Goal: Complete application form: Complete application form

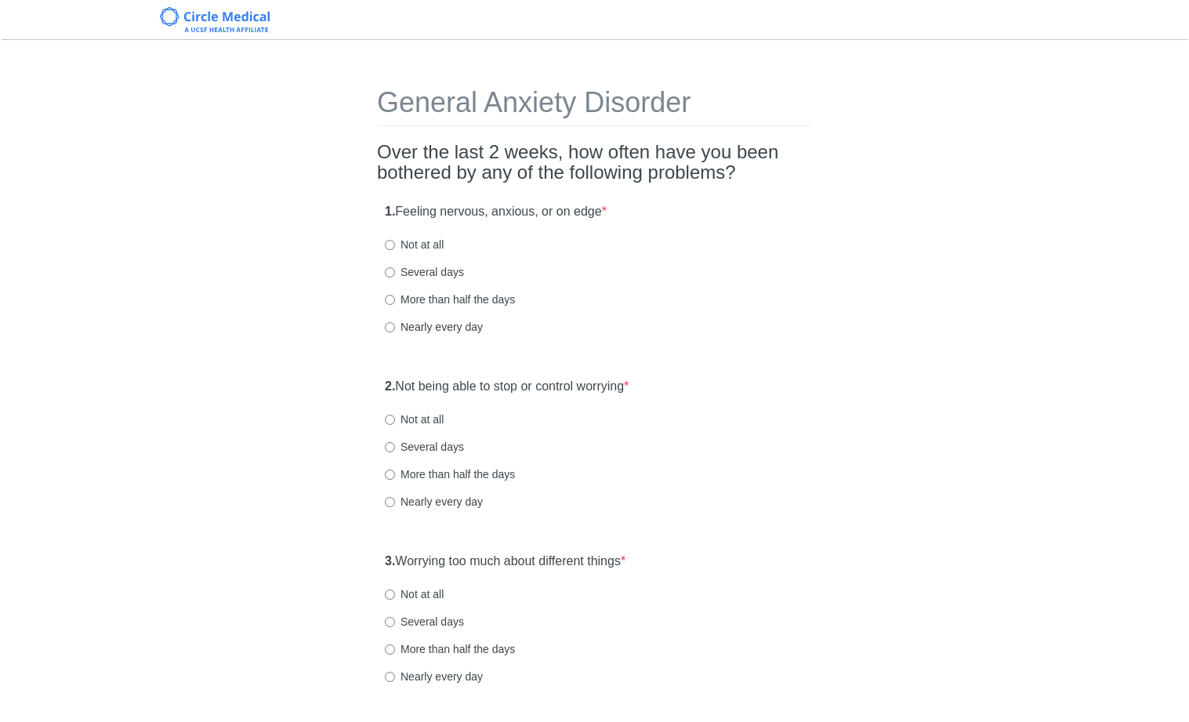
click at [428, 242] on label "Not at all" at bounding box center [414, 245] width 59 height 16
click at [395, 242] on input "Not at all" at bounding box center [390, 245] width 10 height 10
radio input "true"
click at [427, 421] on label "Not at all" at bounding box center [414, 420] width 59 height 16
click at [395, 421] on input "Not at all" at bounding box center [390, 420] width 10 height 10
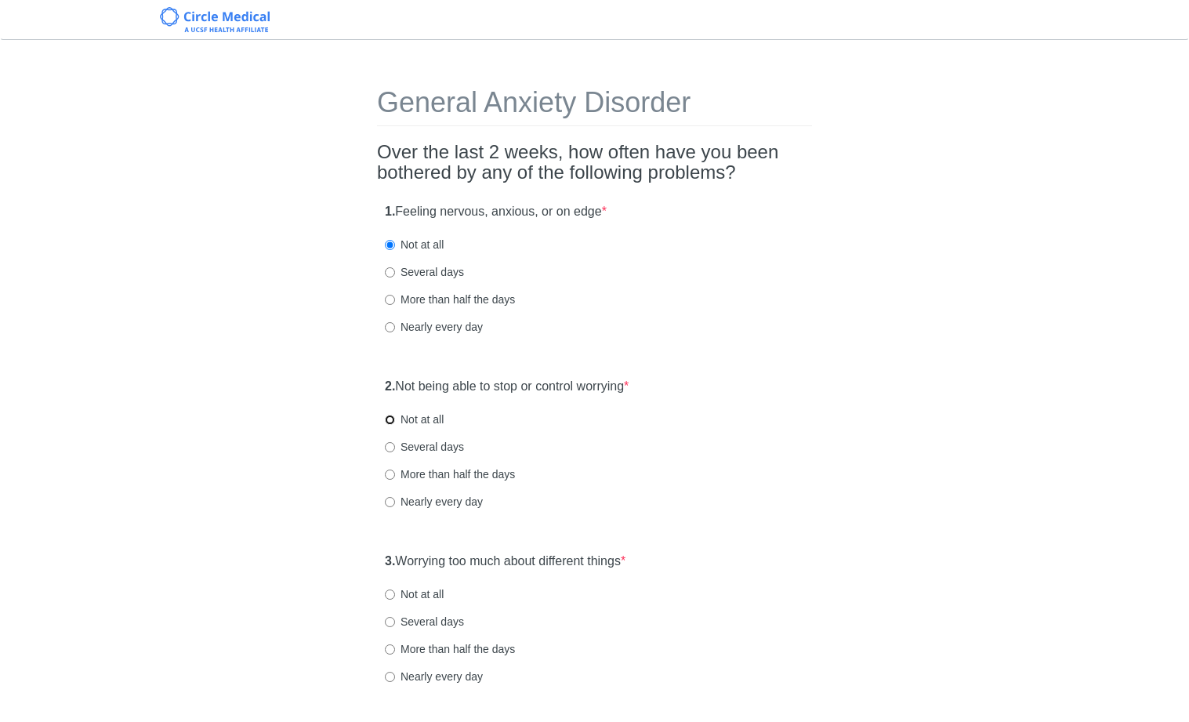
radio input "true"
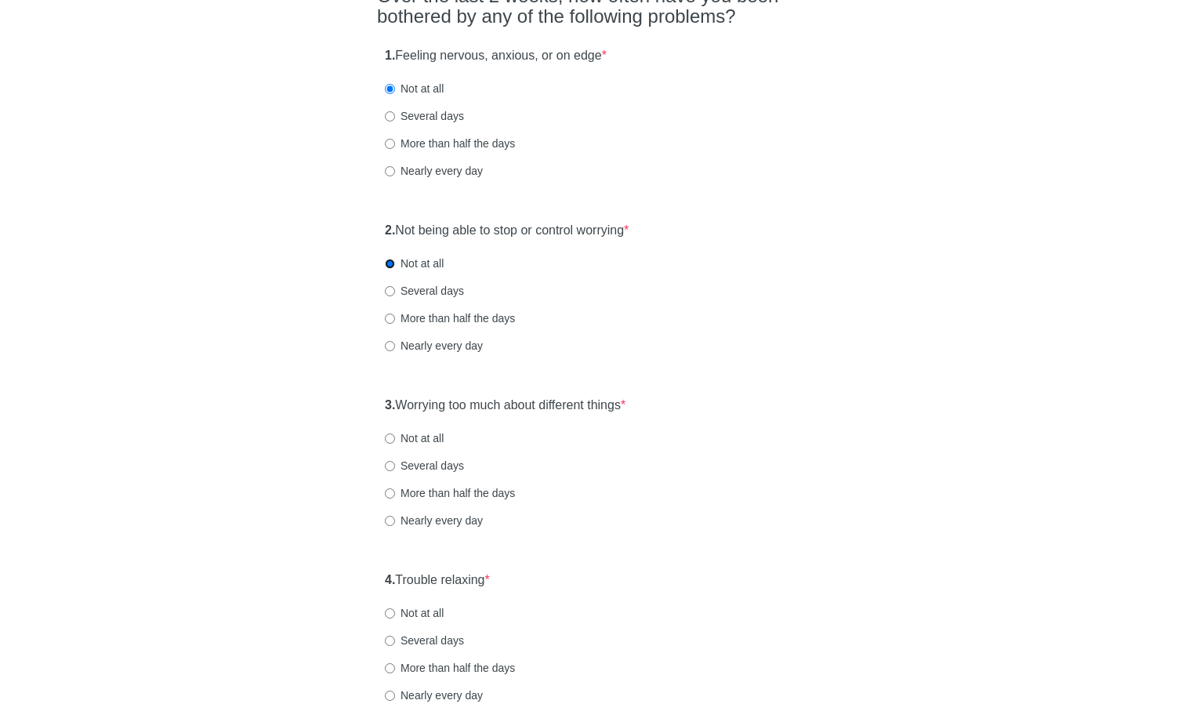
scroll to position [267, 0]
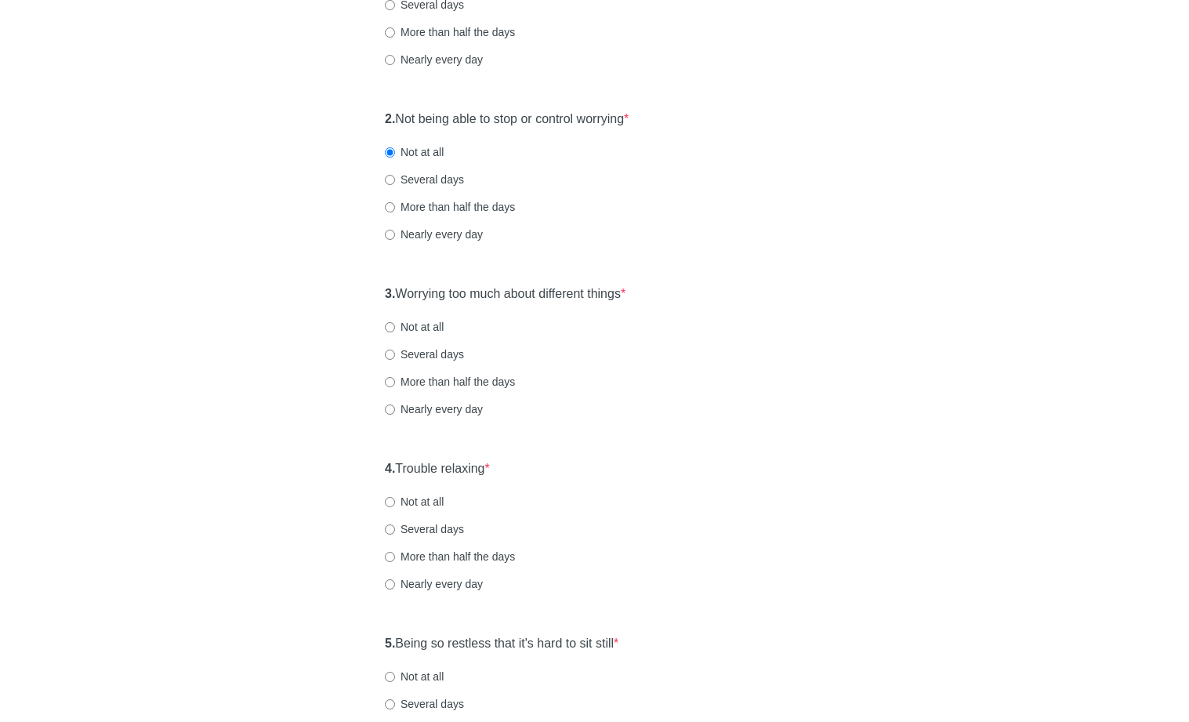
click at [438, 330] on label "Not at all" at bounding box center [414, 327] width 59 height 16
click at [395, 330] on input "Not at all" at bounding box center [390, 327] width 10 height 10
radio input "true"
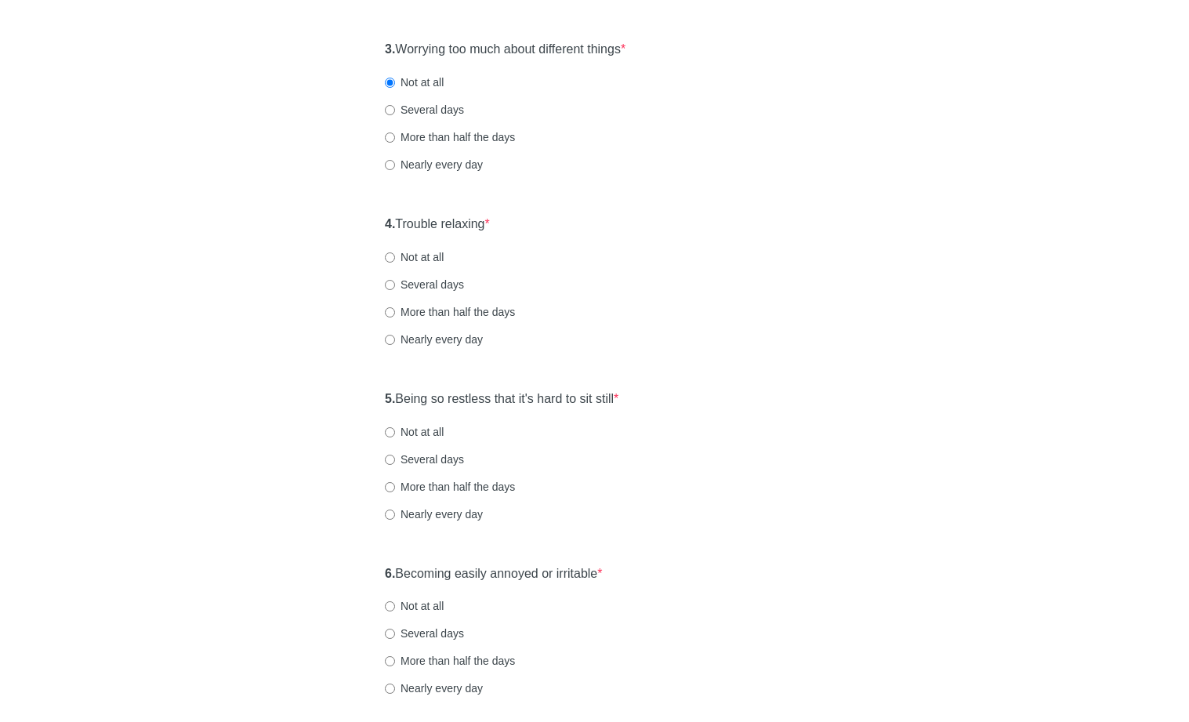
click at [435, 260] on label "Not at all" at bounding box center [414, 257] width 59 height 16
click at [395, 260] on input "Not at all" at bounding box center [390, 257] width 10 height 10
radio input "true"
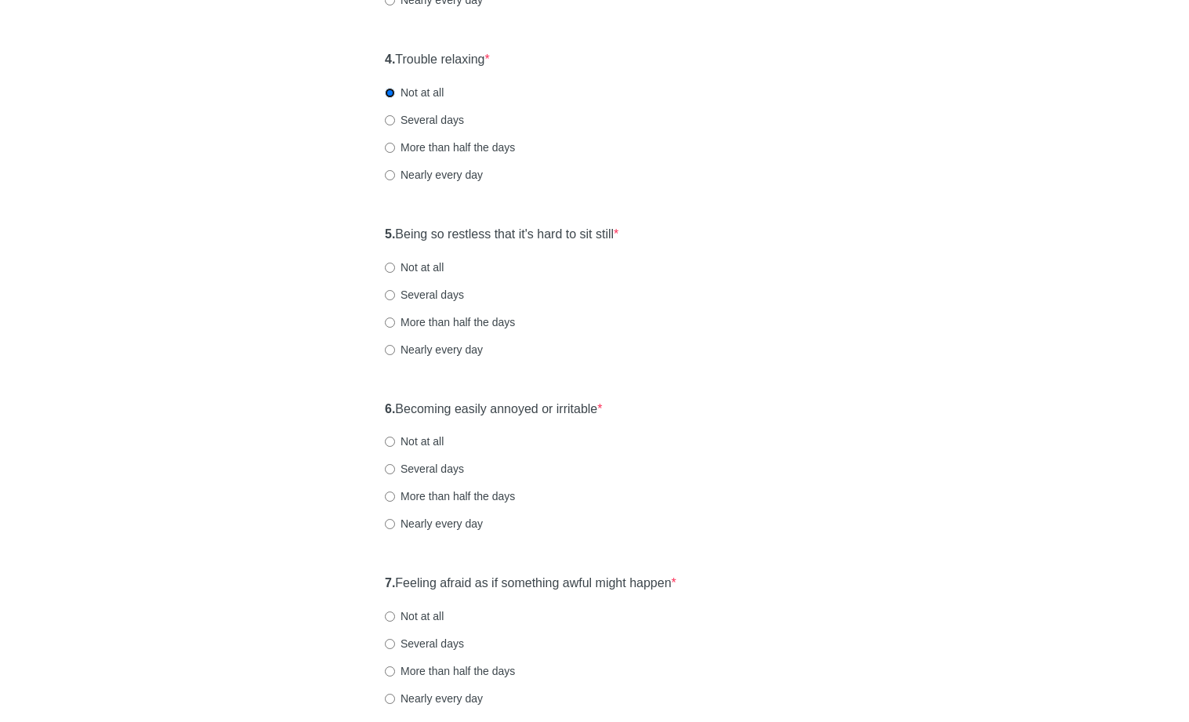
scroll to position [677, 0]
click at [433, 268] on label "Not at all" at bounding box center [414, 267] width 59 height 16
click at [395, 268] on input "Not at all" at bounding box center [390, 267] width 10 height 10
radio input "true"
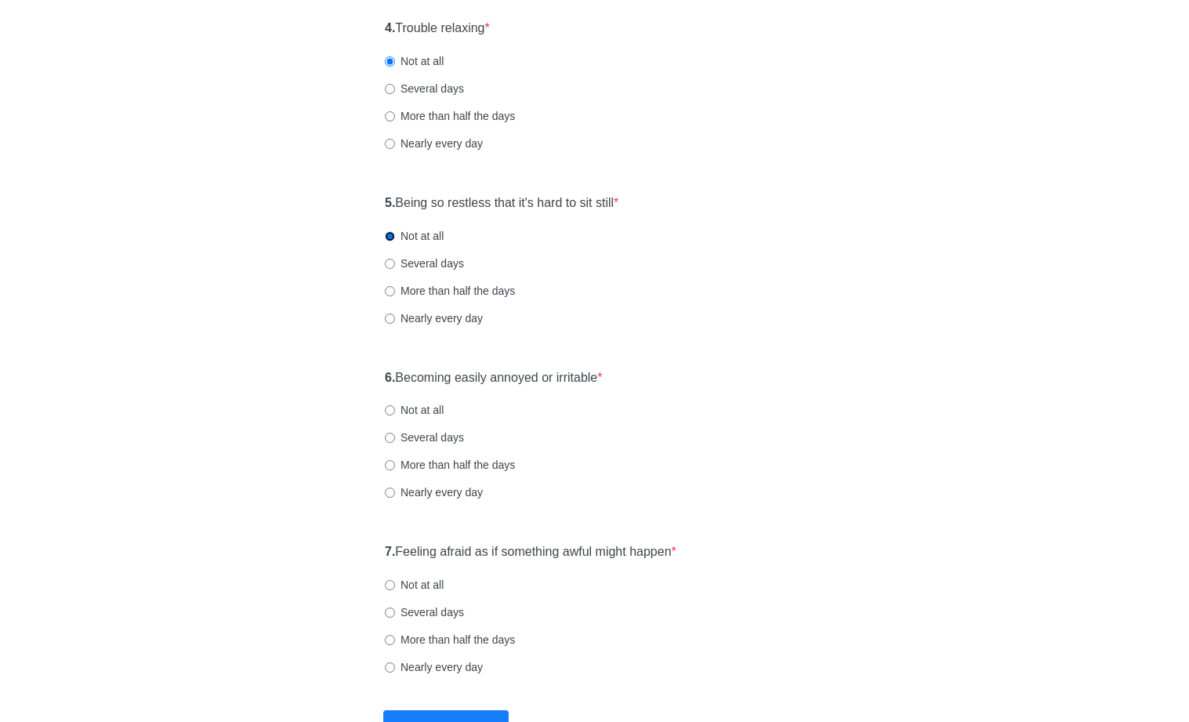
scroll to position [777, 0]
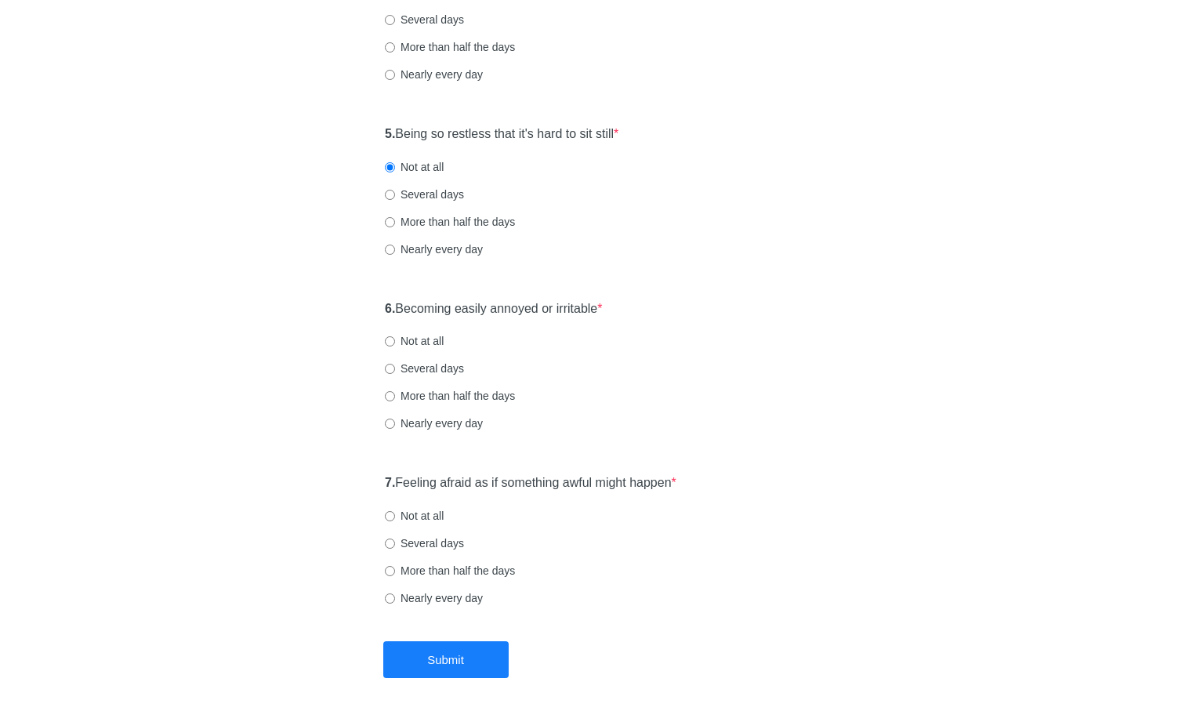
click at [419, 197] on label "Several days" at bounding box center [424, 195] width 79 height 16
click at [395, 197] on input "Several days" at bounding box center [390, 195] width 10 height 10
radio input "true"
click at [408, 359] on div "6. Becoming easily annoyed or irritable * Not at all Several days More than hal…" at bounding box center [594, 373] width 435 height 163
click at [414, 346] on label "Not at all" at bounding box center [414, 341] width 59 height 16
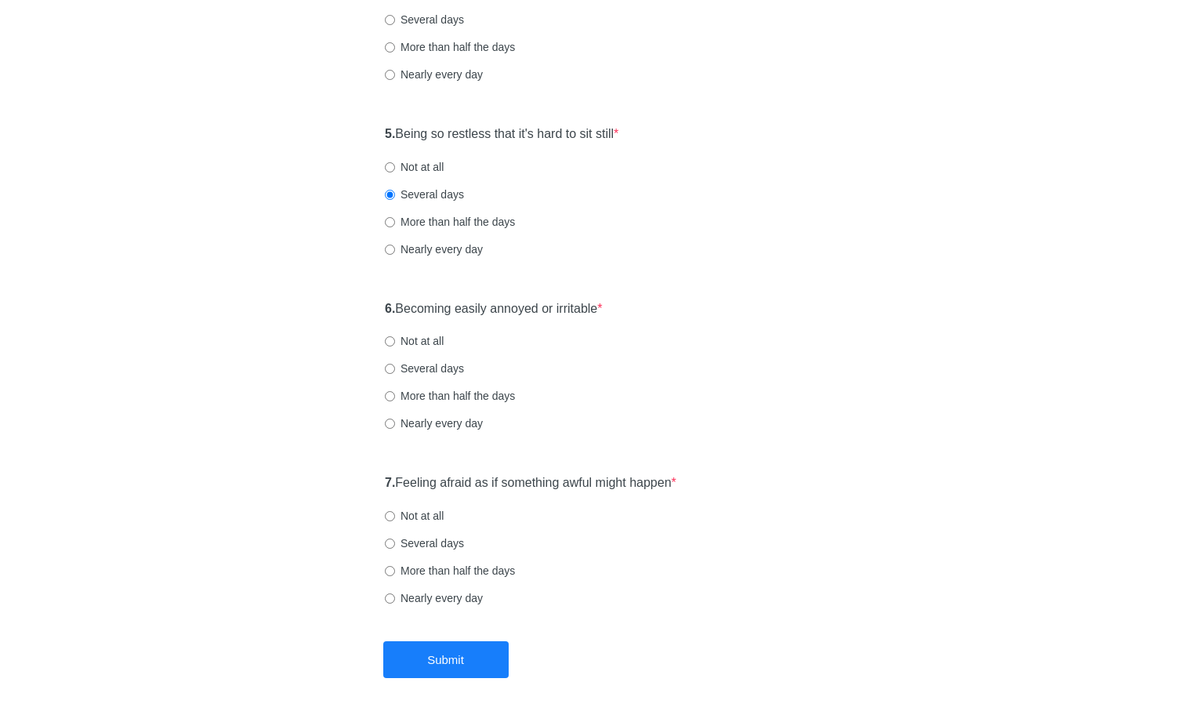
click at [395, 346] on input "Not at all" at bounding box center [390, 341] width 10 height 10
radio input "true"
click at [422, 521] on label "Not at all" at bounding box center [414, 516] width 59 height 16
click at [395, 521] on input "Not at all" at bounding box center [390, 516] width 10 height 10
radio input "true"
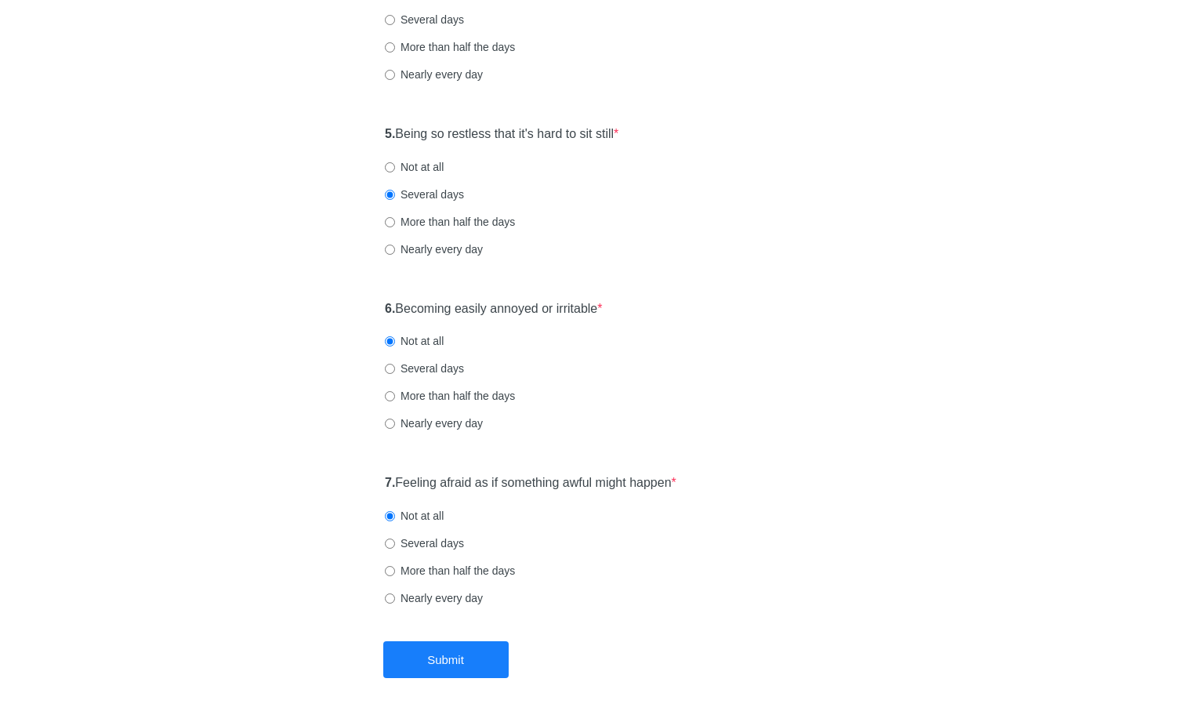
click at [634, 624] on div "7. Feeling afraid as if something awful might happen * Not at all Several days …" at bounding box center [594, 547] width 435 height 163
click at [465, 643] on button "Submit" at bounding box center [445, 659] width 125 height 37
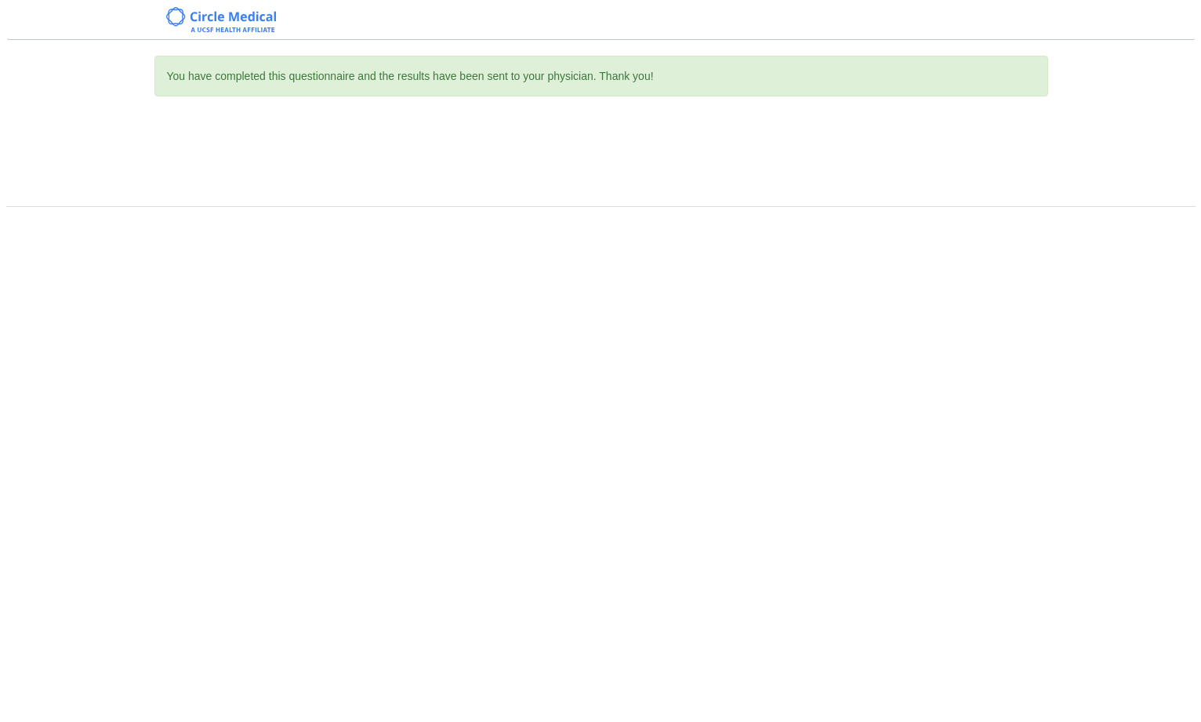
scroll to position [0, 0]
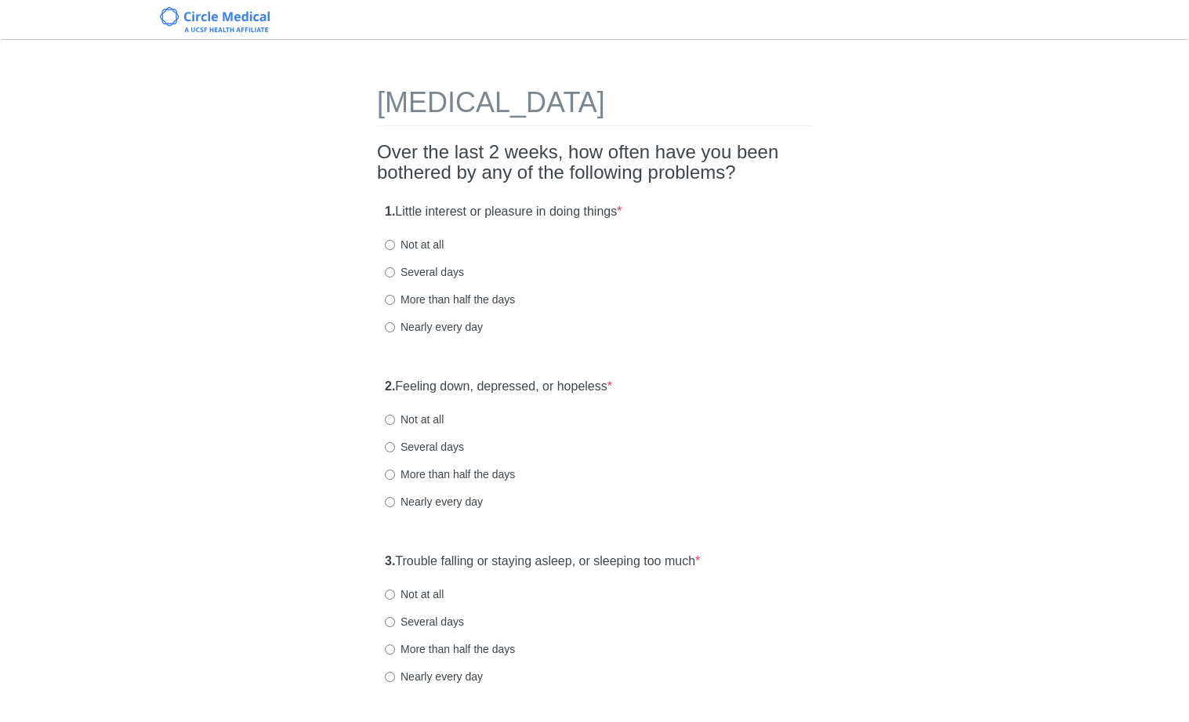
click at [408, 240] on label "Not at all" at bounding box center [414, 245] width 59 height 16
click at [395, 240] on input "Not at all" at bounding box center [390, 245] width 10 height 10
radio input "true"
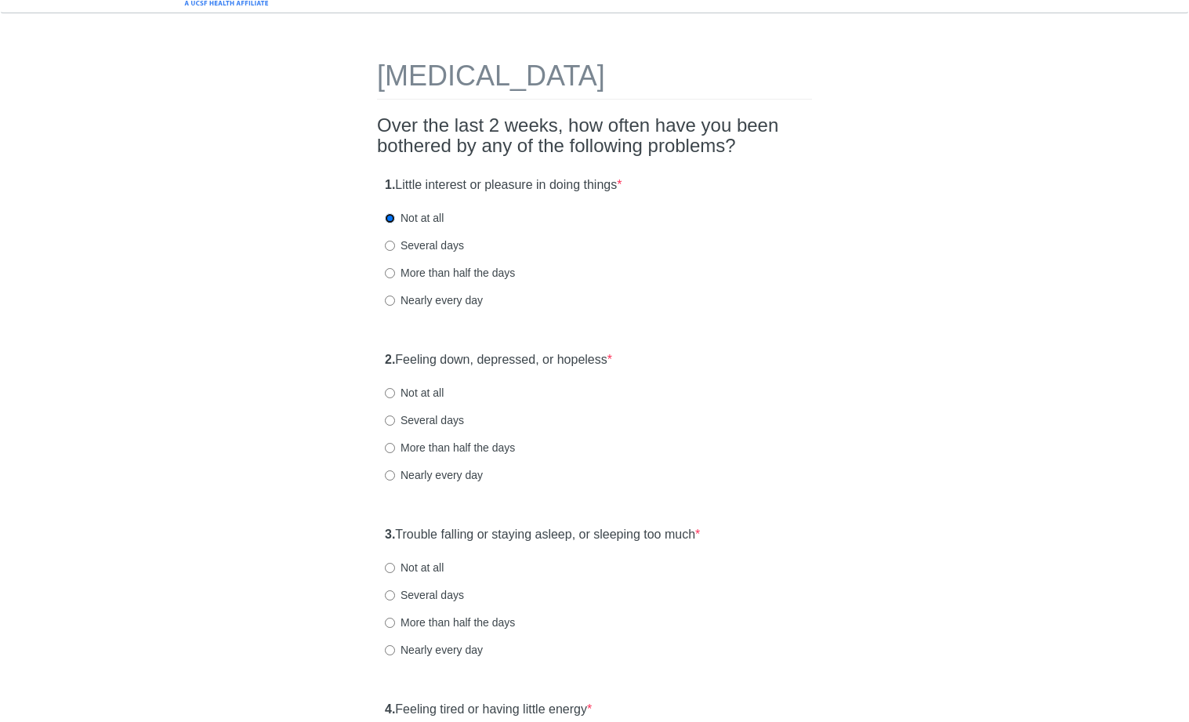
scroll to position [60, 0]
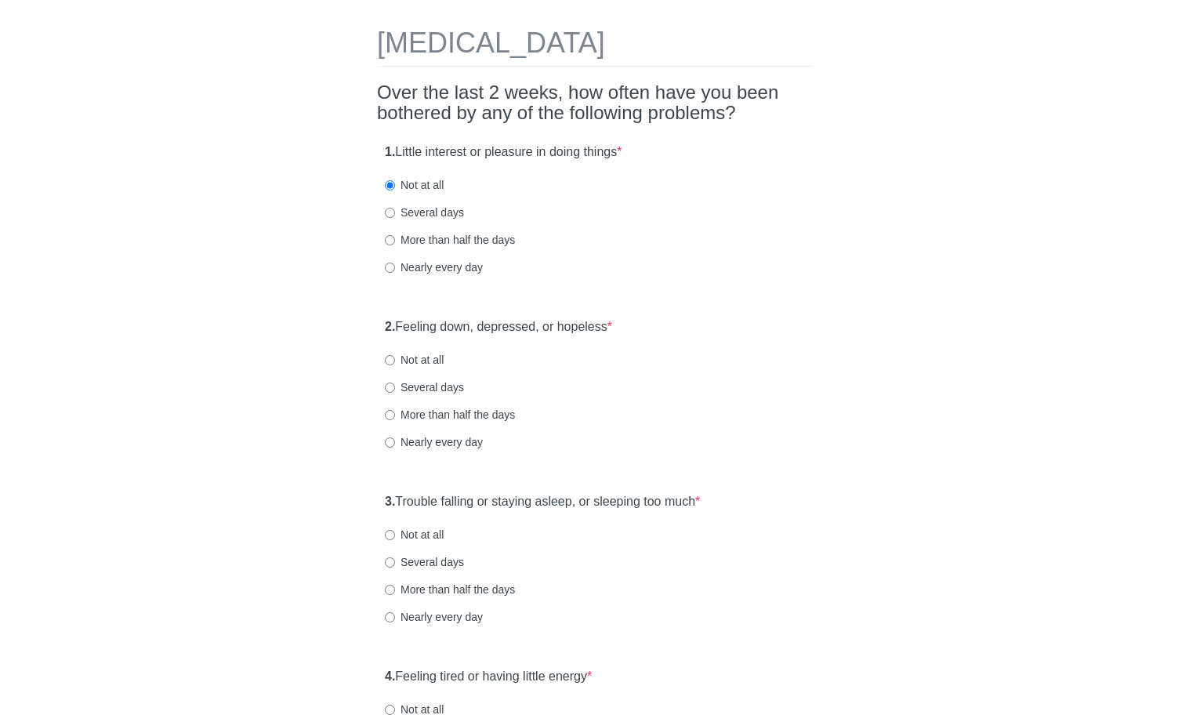
click at [420, 209] on label "Several days" at bounding box center [424, 213] width 79 height 16
click at [395, 209] on input "Several days" at bounding box center [390, 213] width 10 height 10
radio input "true"
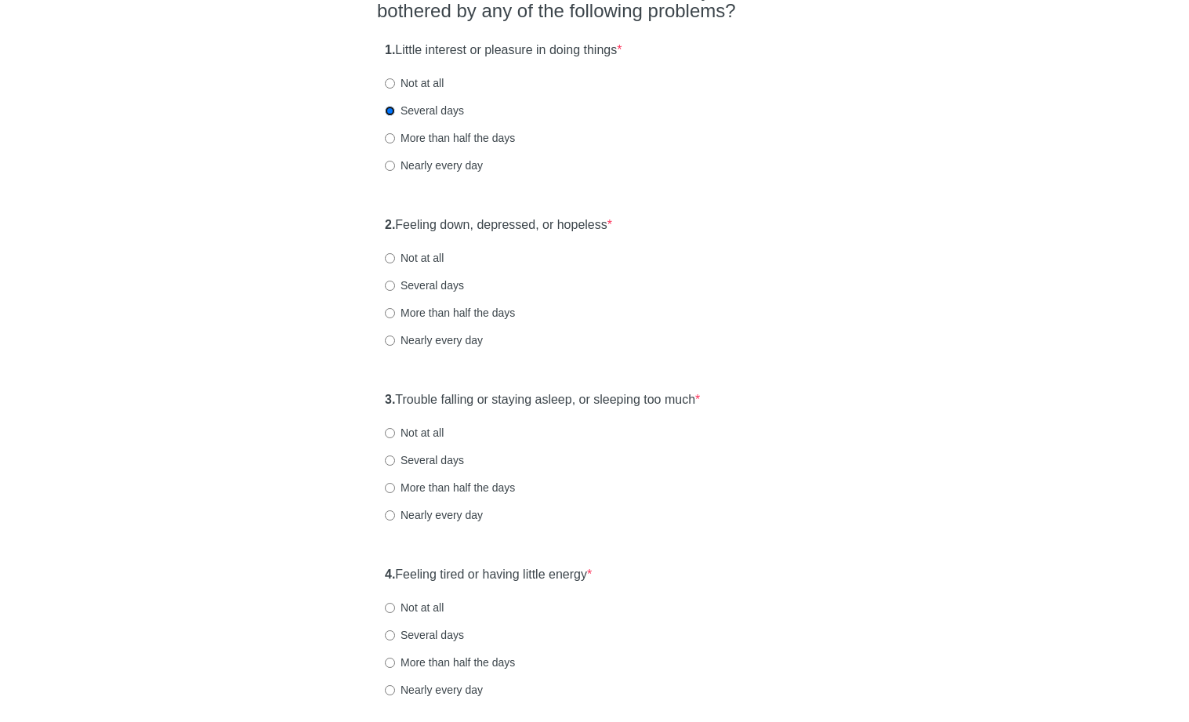
scroll to position [256, 0]
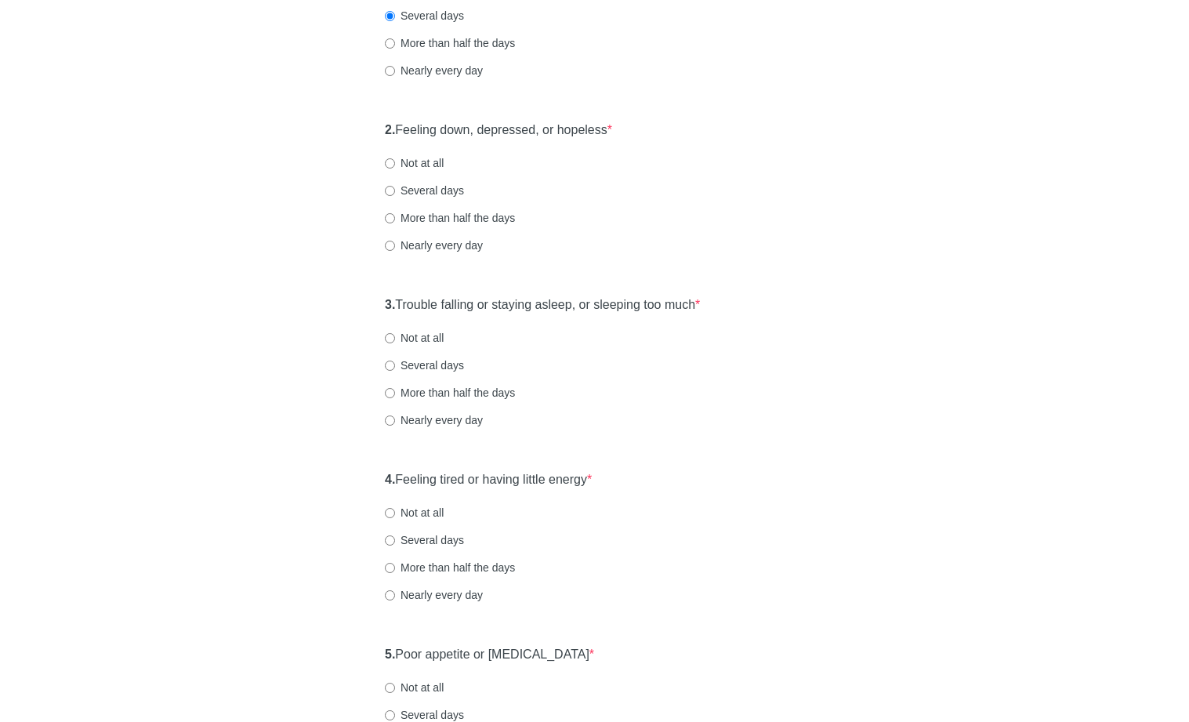
click at [426, 194] on label "Several days" at bounding box center [424, 191] width 79 height 16
click at [395, 194] on input "Several days" at bounding box center [390, 191] width 10 height 10
radio input "true"
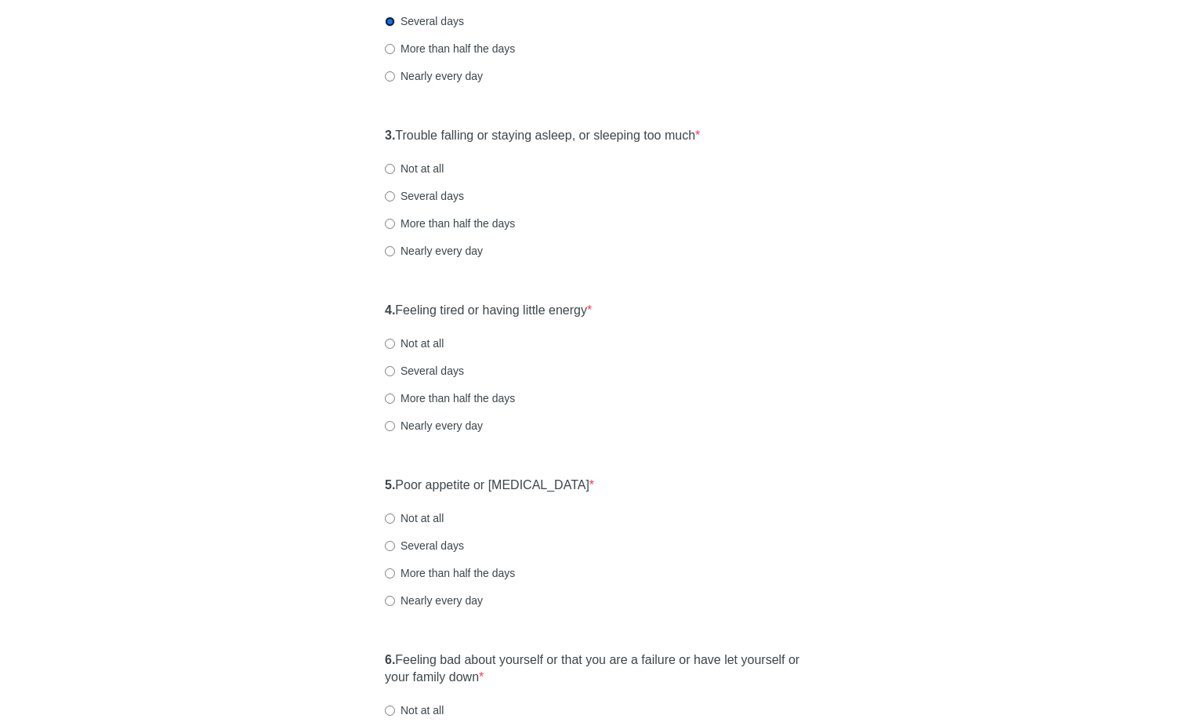
scroll to position [434, 0]
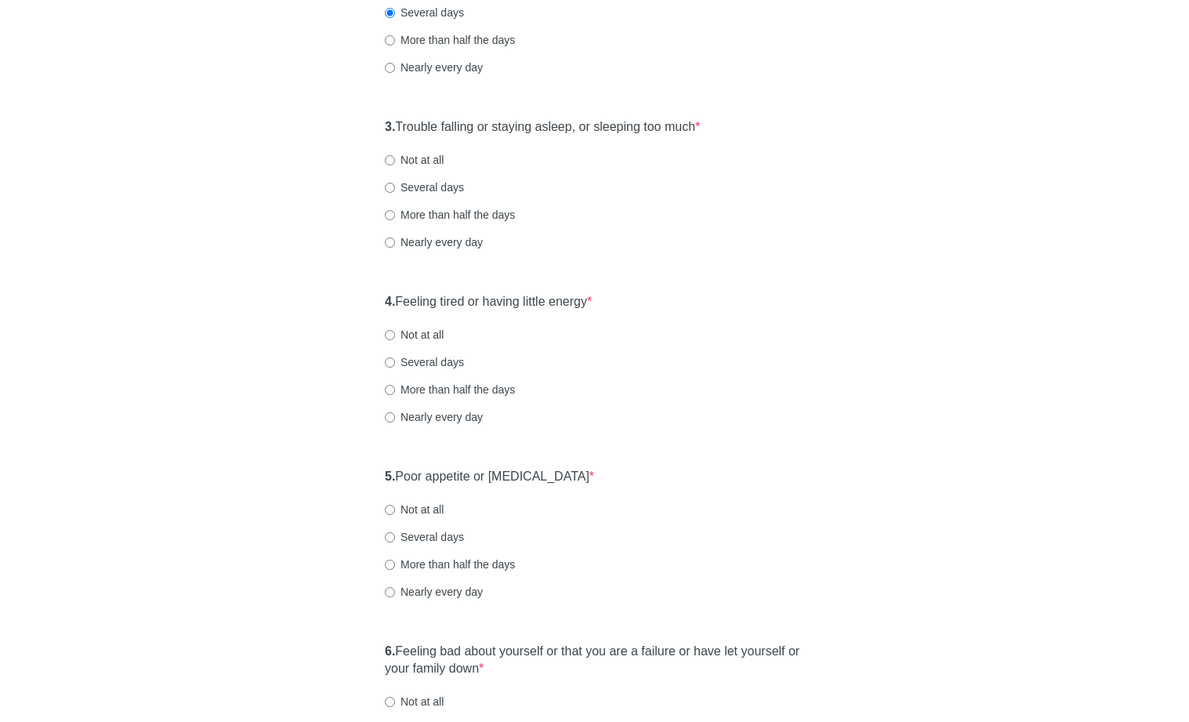
click at [453, 248] on label "Nearly every day" at bounding box center [434, 242] width 98 height 16
click at [395, 248] on input "Nearly every day" at bounding box center [390, 243] width 10 height 10
radio input "true"
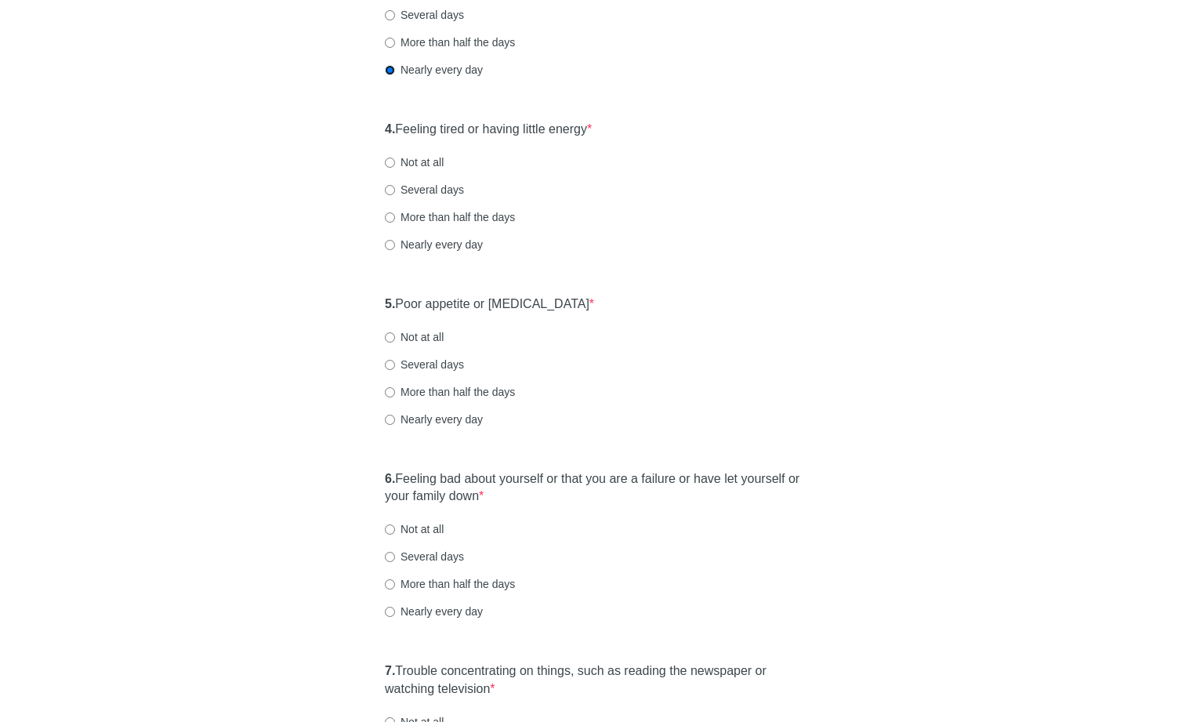
scroll to position [618, 0]
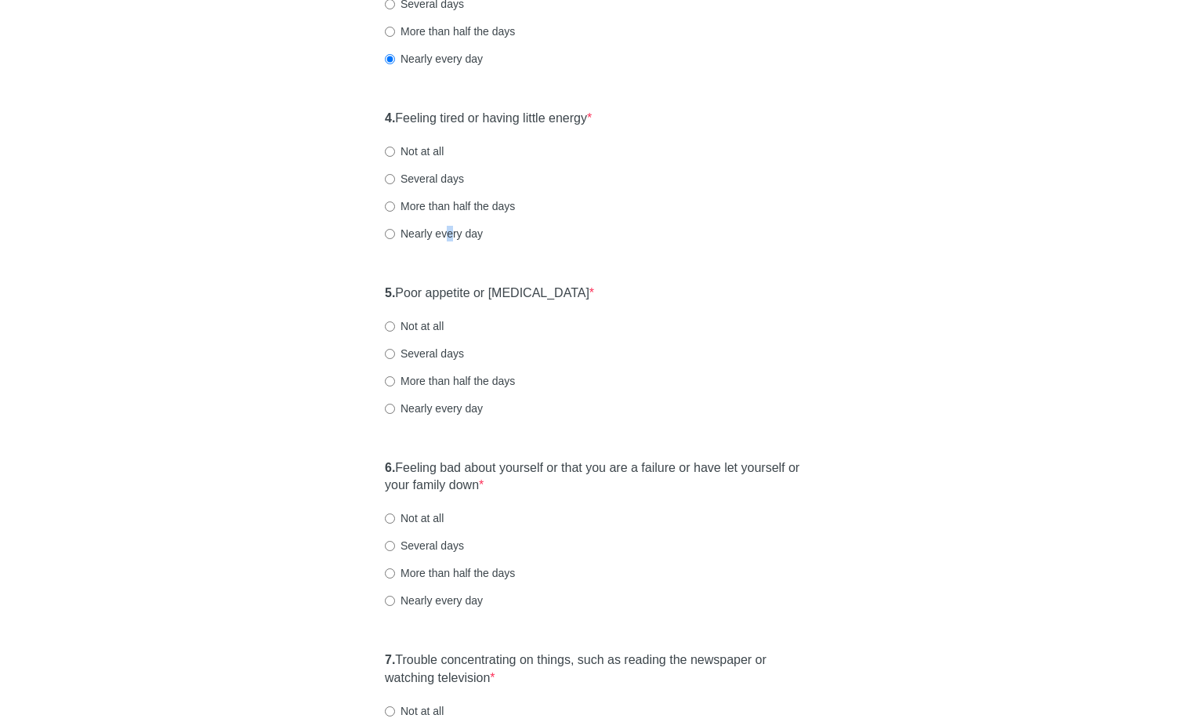
click at [451, 241] on label "Nearly every day" at bounding box center [434, 234] width 98 height 16
click at [451, 240] on label "Nearly every day" at bounding box center [434, 234] width 98 height 16
click at [395, 239] on input "Nearly every day" at bounding box center [390, 234] width 10 height 10
radio input "true"
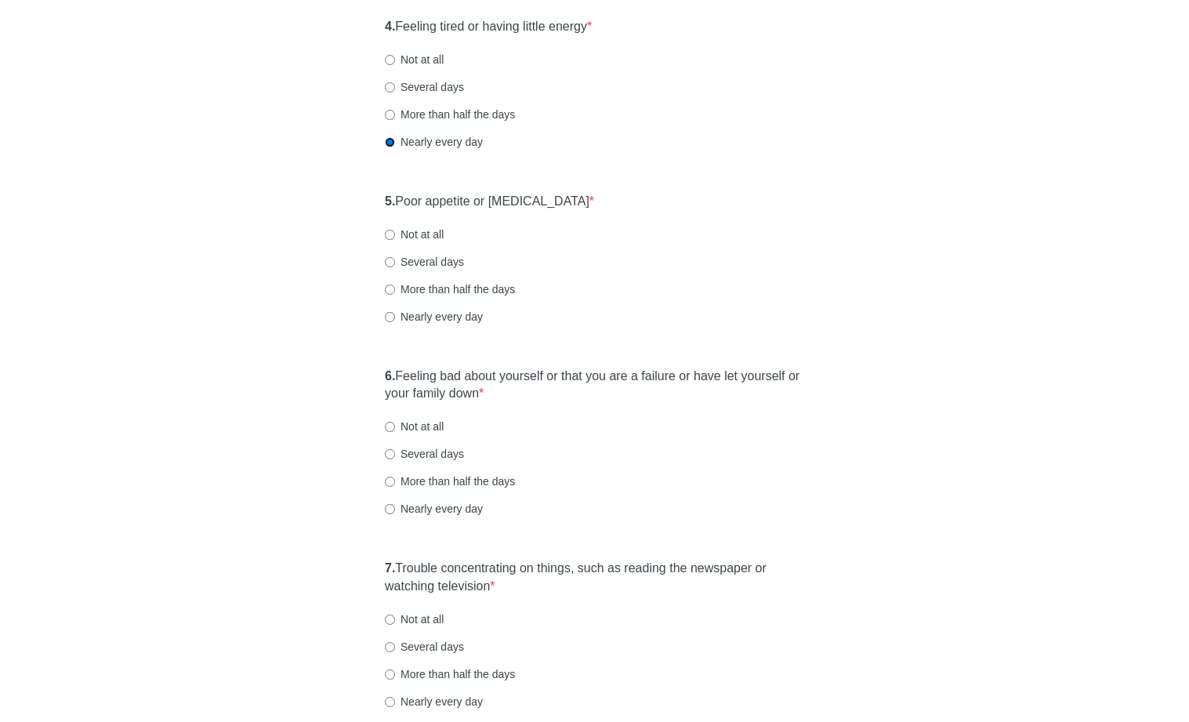
scroll to position [749, 0]
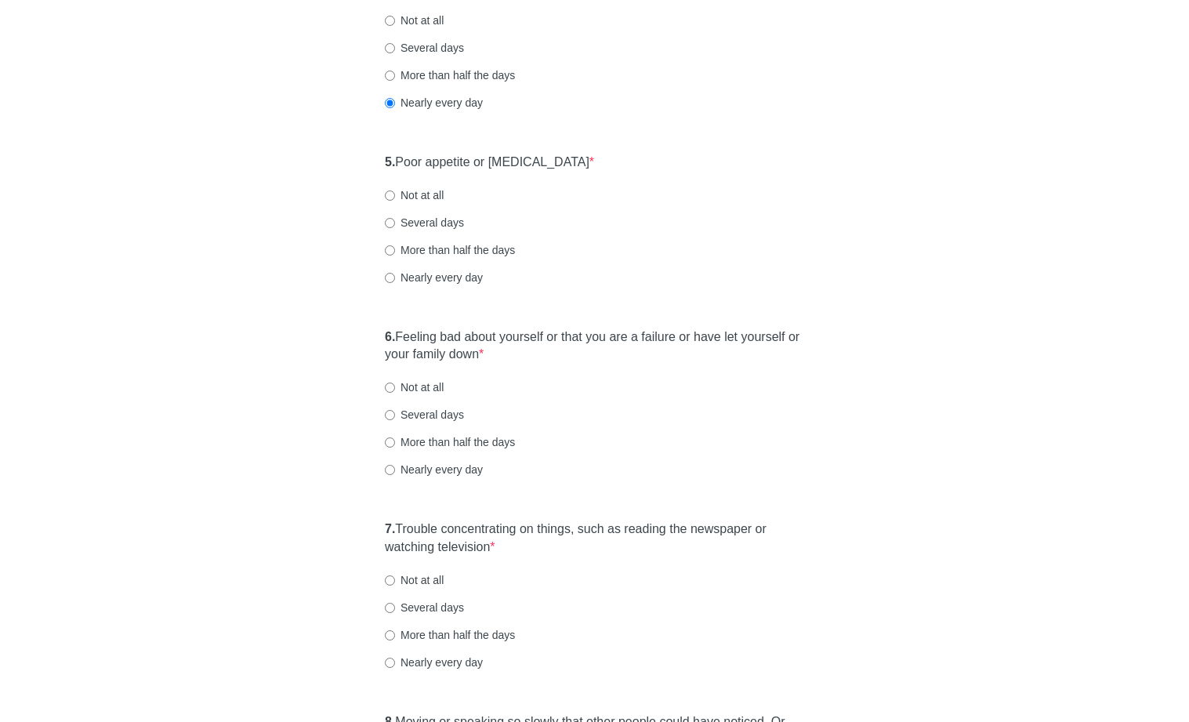
click at [444, 200] on label "Not at all" at bounding box center [414, 195] width 59 height 16
click at [395, 200] on input "Not at all" at bounding box center [390, 195] width 10 height 10
radio input "true"
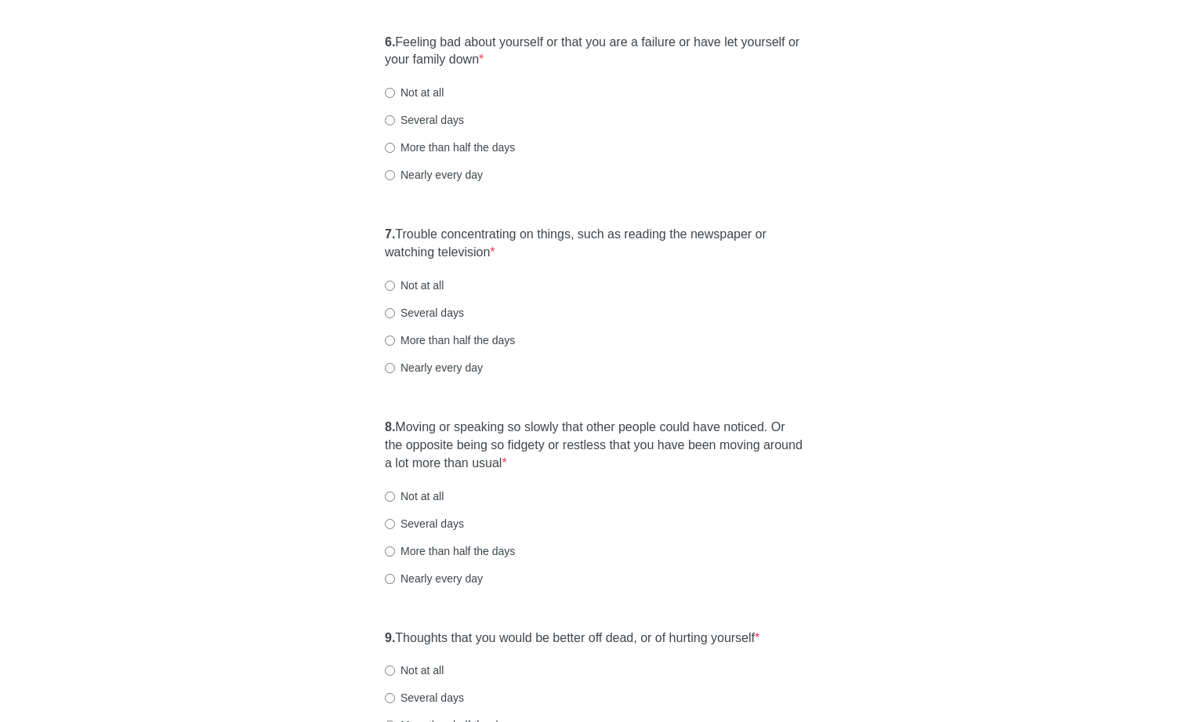
scroll to position [1044, 0]
click at [437, 96] on label "Not at all" at bounding box center [414, 92] width 59 height 16
click at [395, 96] on input "Not at all" at bounding box center [390, 92] width 10 height 10
radio input "true"
click at [419, 280] on label "Not at all" at bounding box center [414, 285] width 59 height 16
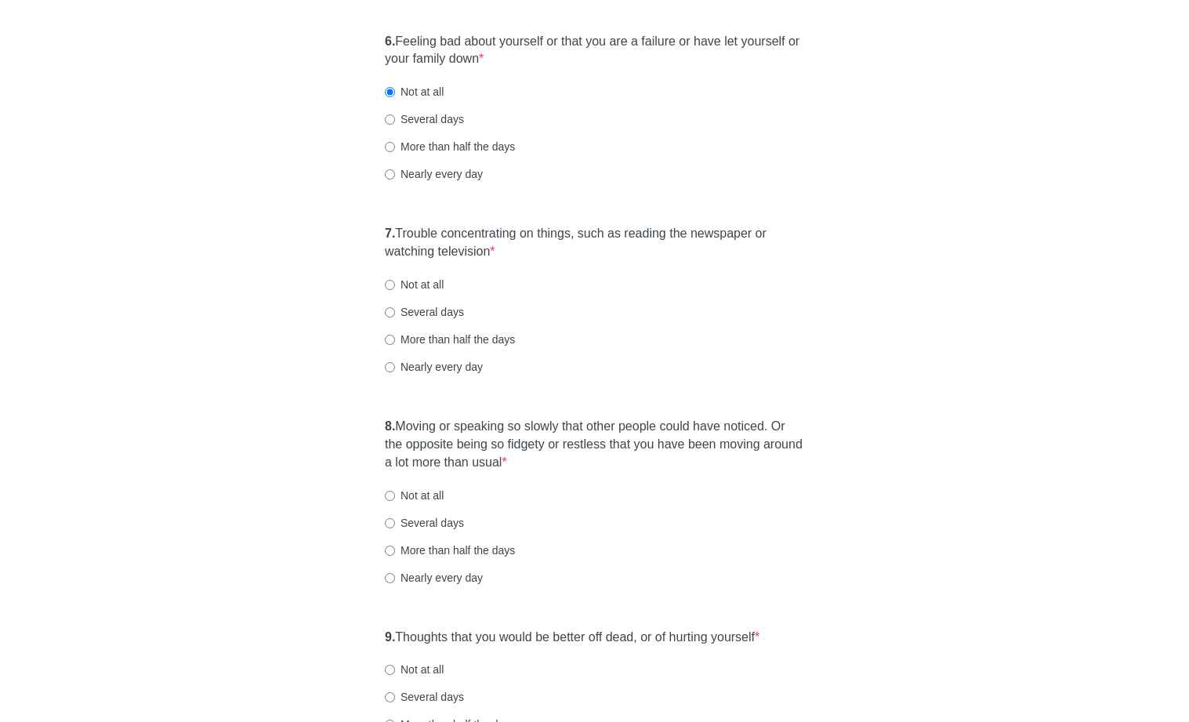
click at [395, 280] on input "Not at all" at bounding box center [390, 285] width 10 height 10
radio input "true"
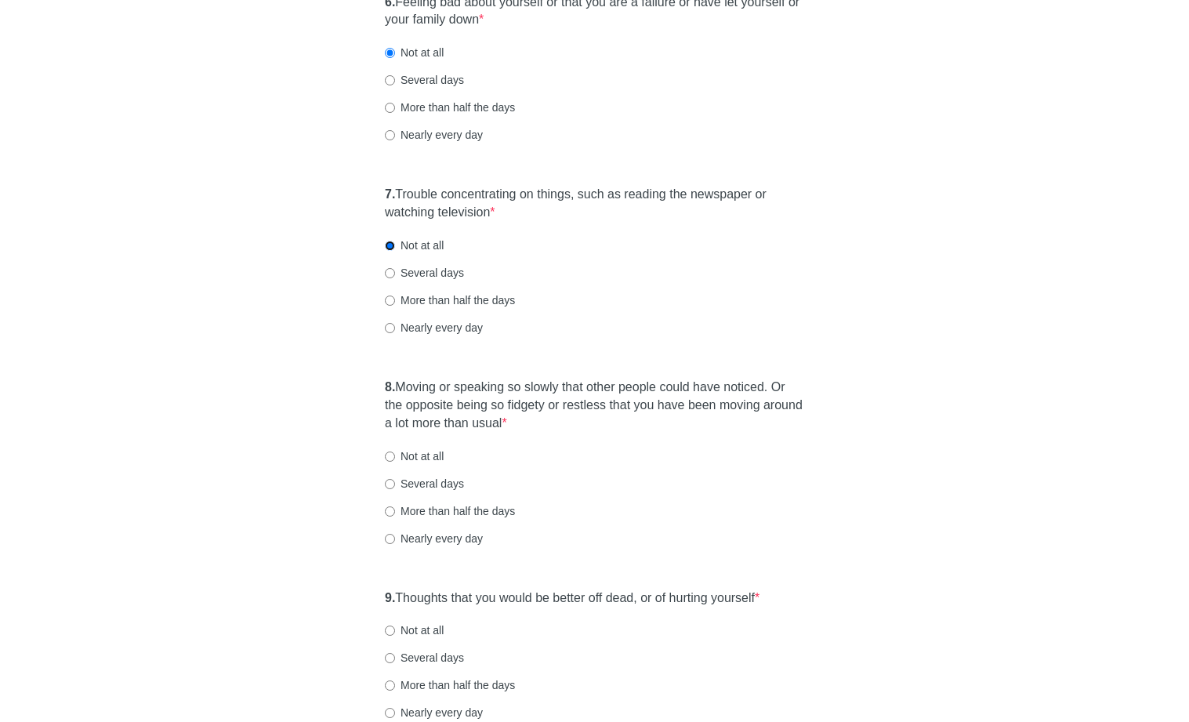
scroll to position [1107, 0]
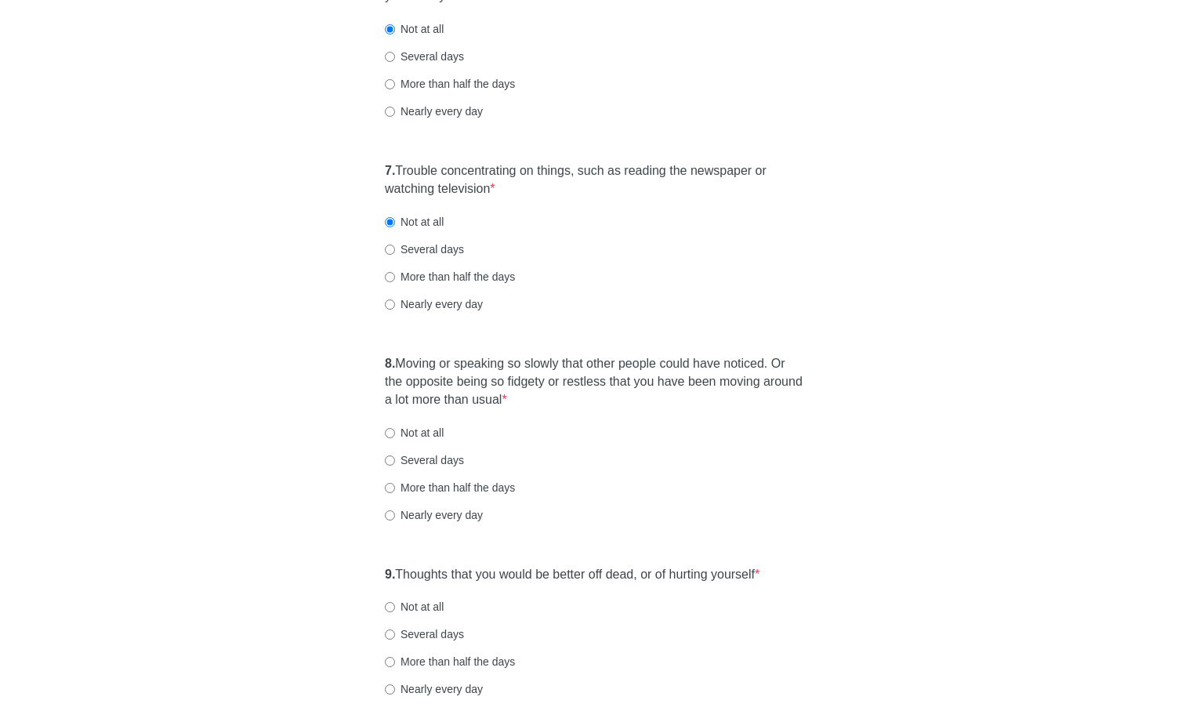
click at [433, 255] on label "Several days" at bounding box center [424, 249] width 79 height 16
click at [395, 255] on input "Several days" at bounding box center [390, 250] width 10 height 10
radio input "true"
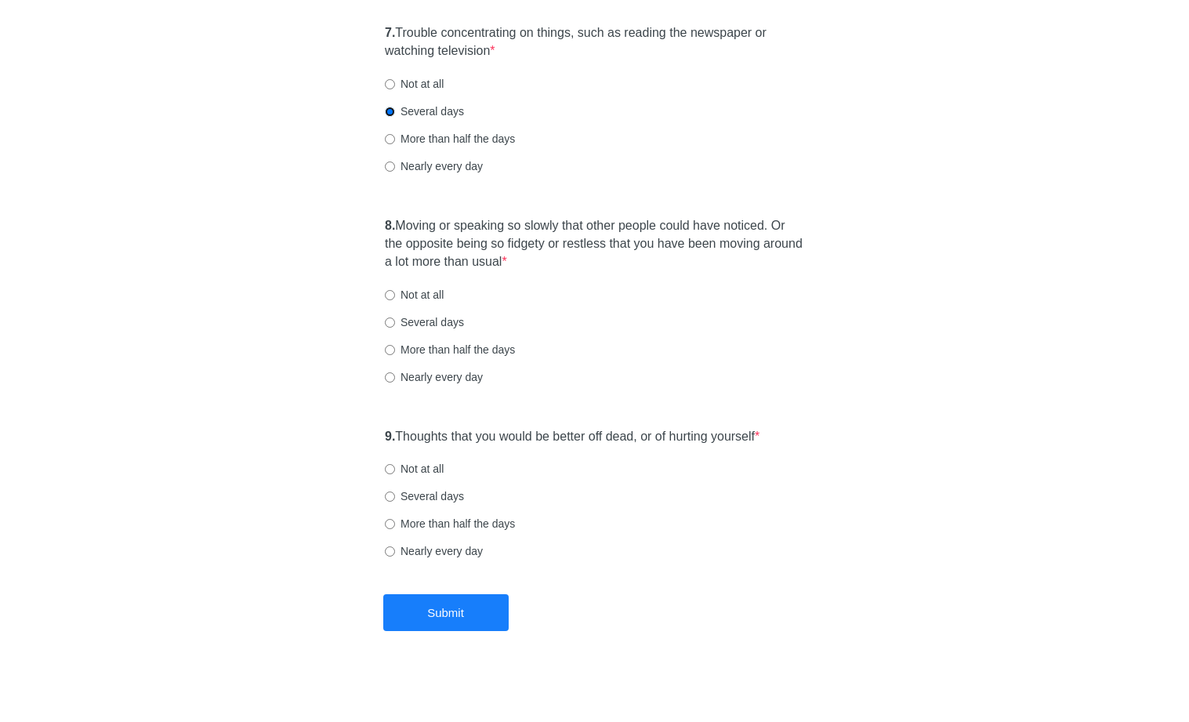
scroll to position [1249, 0]
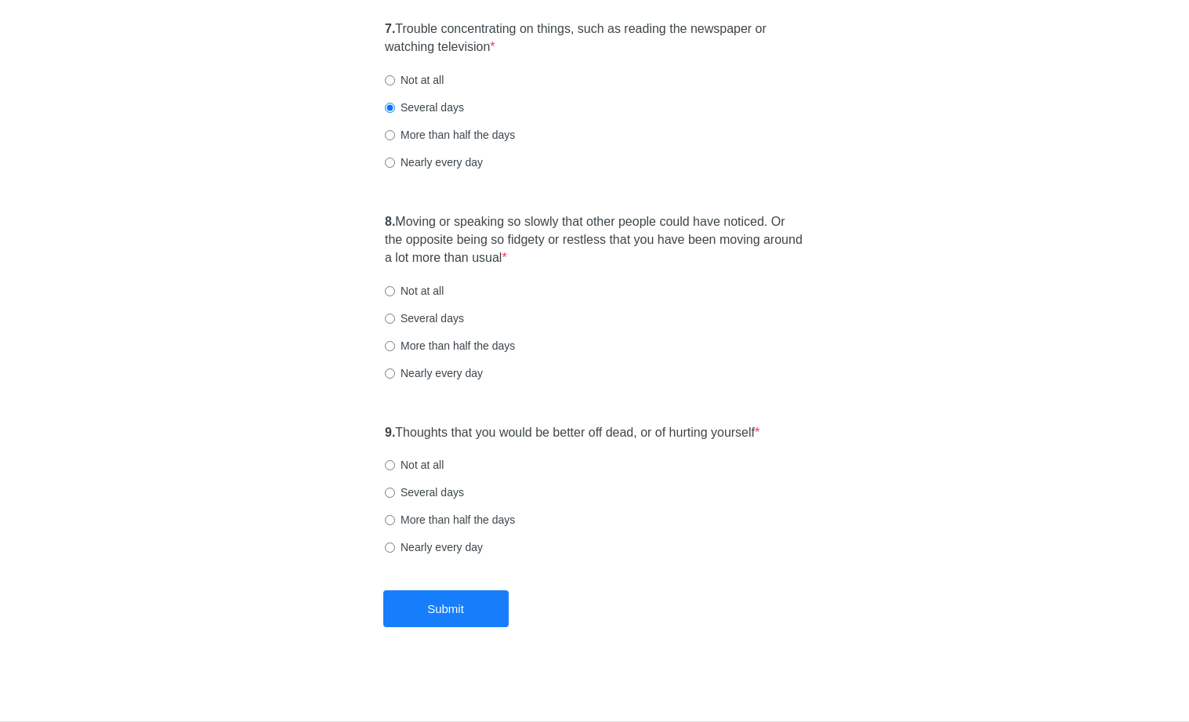
click at [435, 295] on label "Not at all" at bounding box center [414, 291] width 59 height 16
click at [395, 295] on input "Not at all" at bounding box center [390, 291] width 10 height 10
radio input "true"
click at [434, 313] on label "Several days" at bounding box center [424, 318] width 79 height 16
click at [395, 314] on input "Several days" at bounding box center [390, 319] width 10 height 10
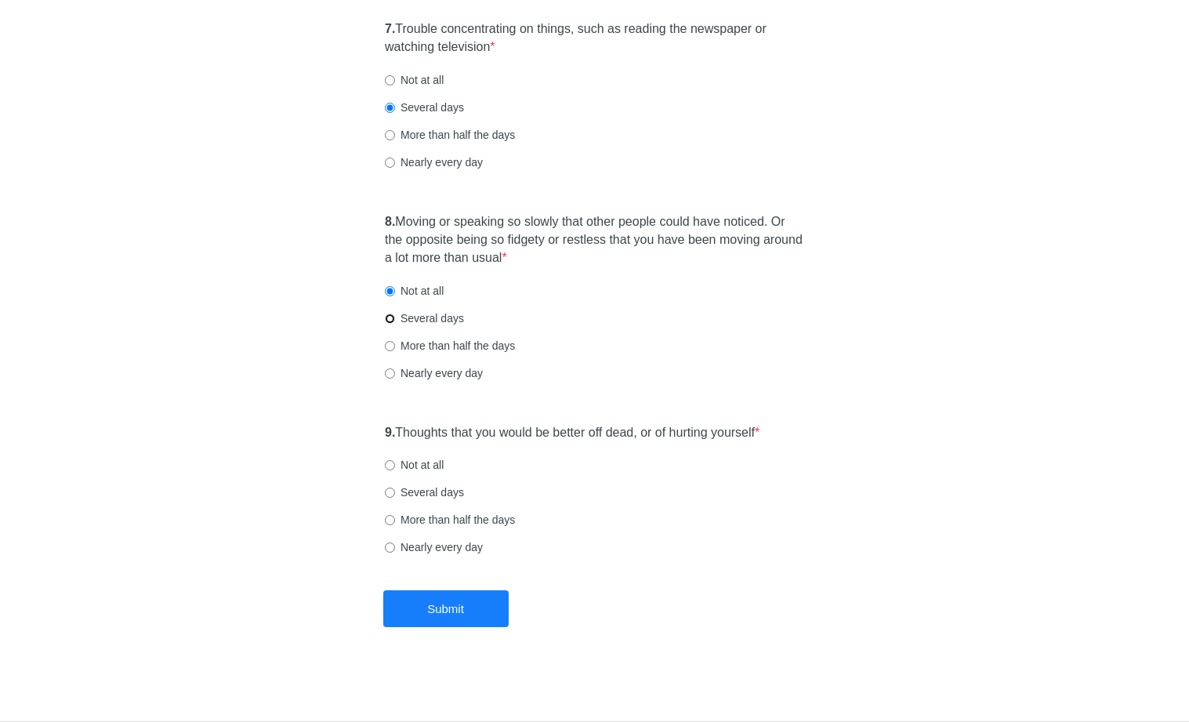
radio input "true"
click at [430, 470] on label "Not at all" at bounding box center [414, 465] width 59 height 16
click at [395, 470] on input "Not at all" at bounding box center [390, 465] width 10 height 10
radio input "true"
click at [431, 498] on label "Several days" at bounding box center [424, 492] width 79 height 16
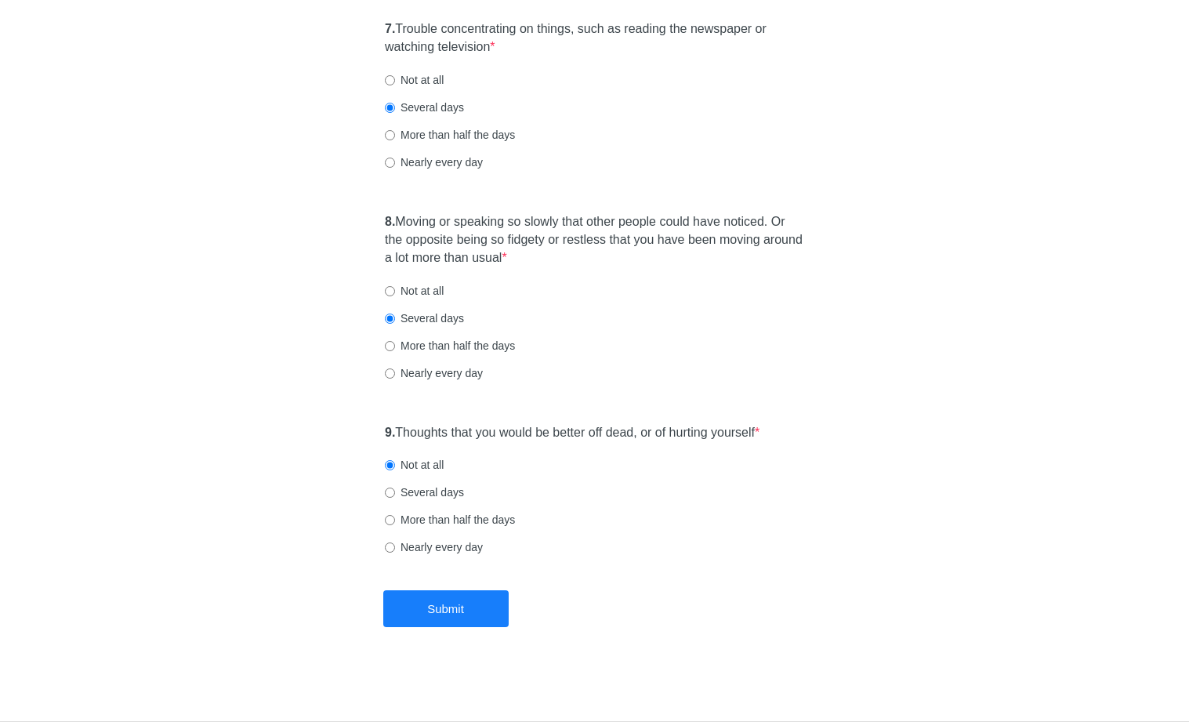
click at [395, 498] on input "Several days" at bounding box center [390, 493] width 10 height 10
radio input "true"
click at [449, 600] on button "Submit" at bounding box center [445, 608] width 125 height 37
